Goal: Task Accomplishment & Management: Use online tool/utility

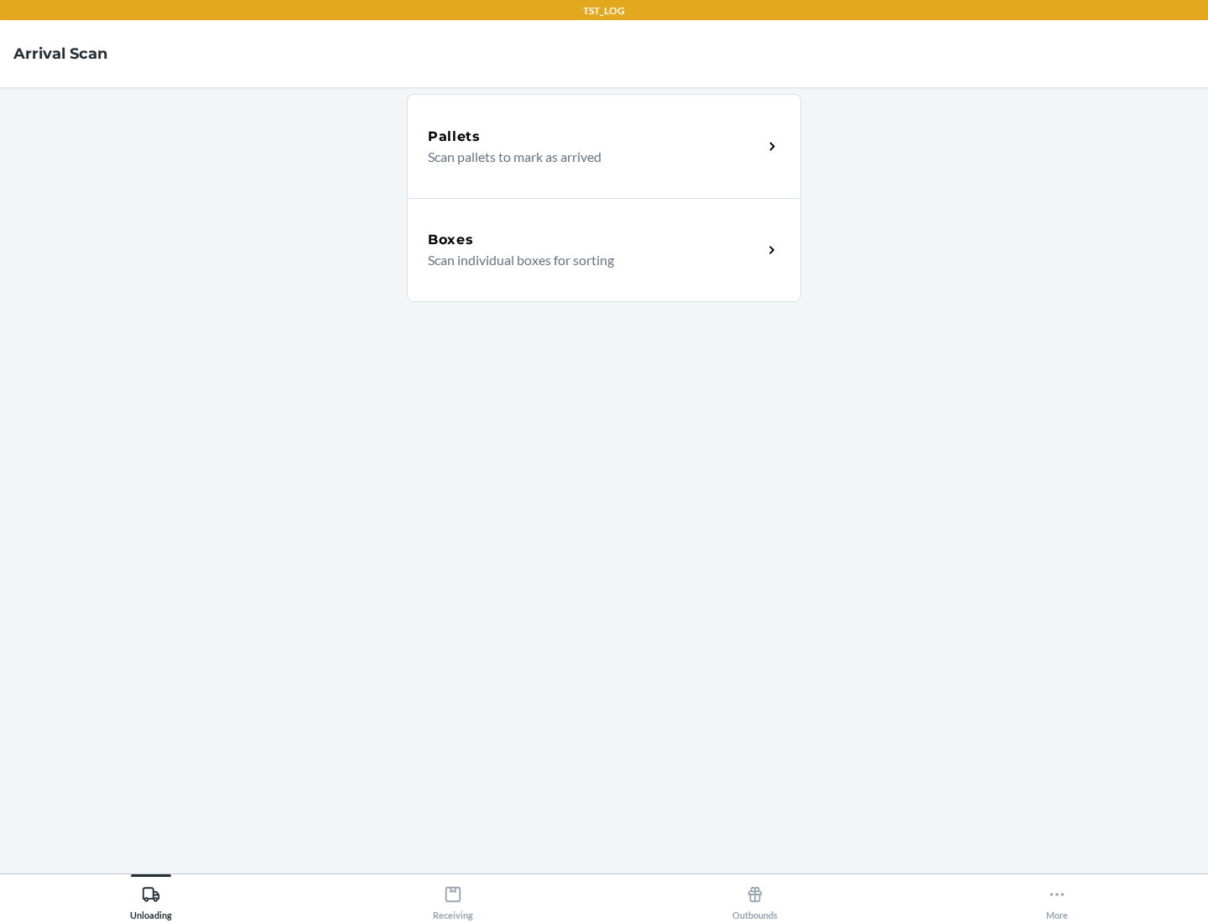
click at [595, 240] on div "Boxes" at bounding box center [595, 240] width 335 height 20
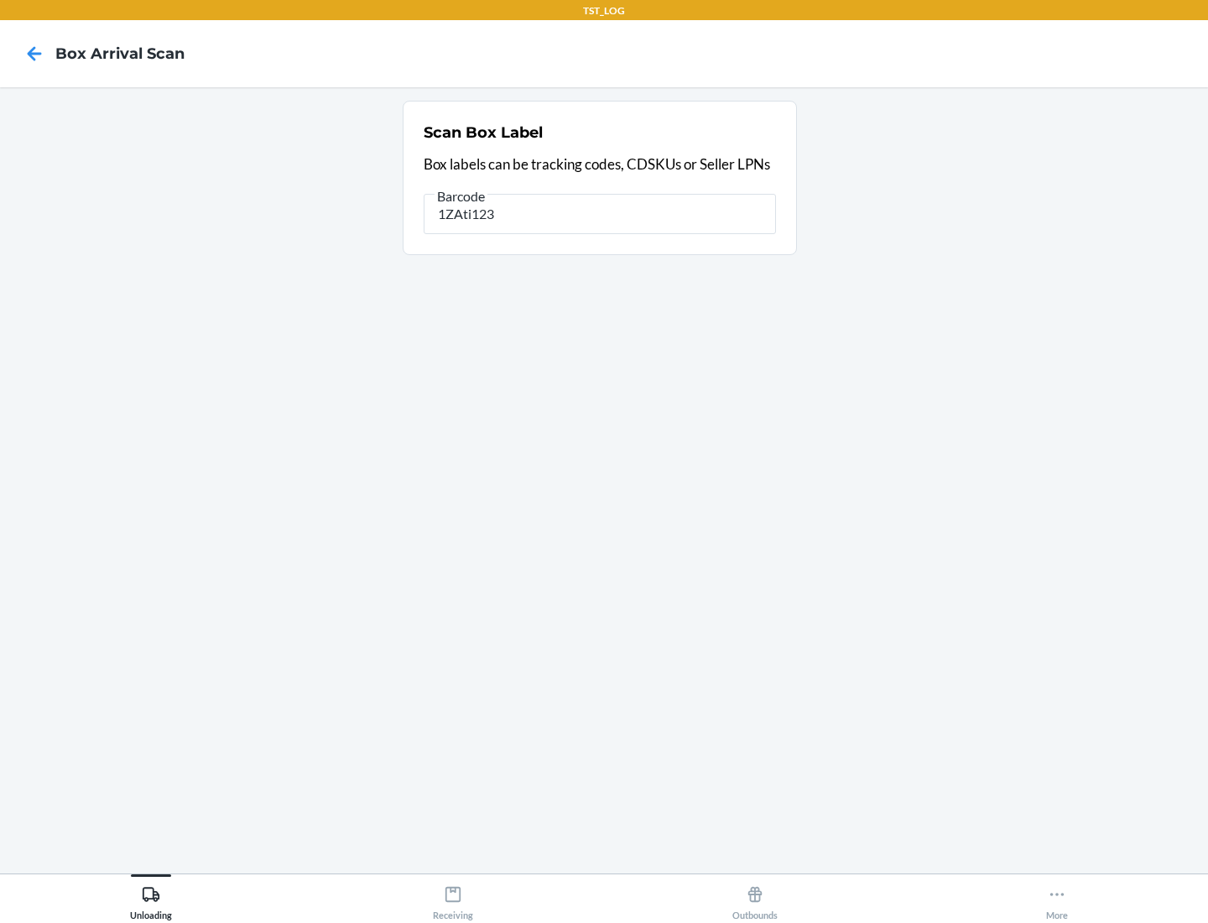
type input "1ZAti123"
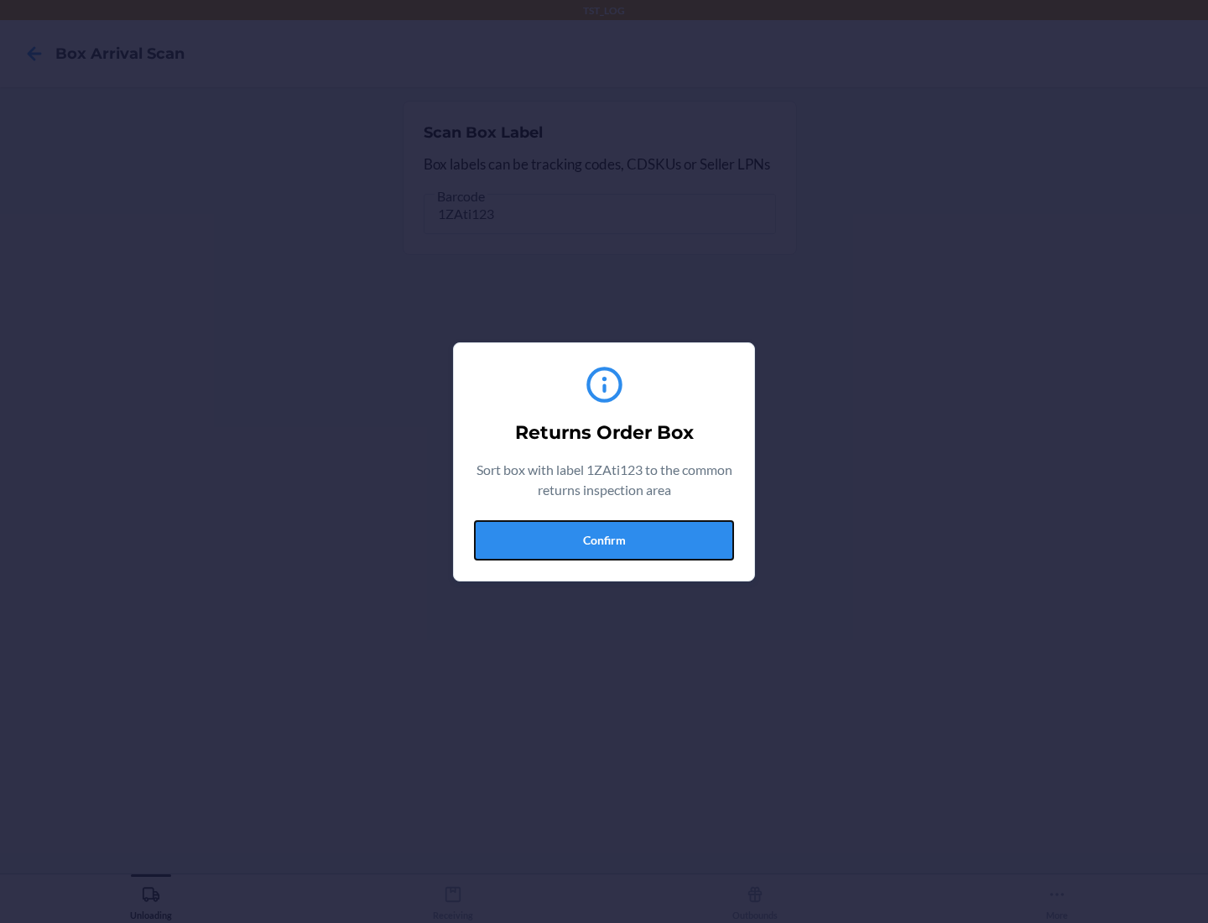
click at [604, 539] on button "Confirm" at bounding box center [604, 540] width 260 height 40
